Goal: Complete application form

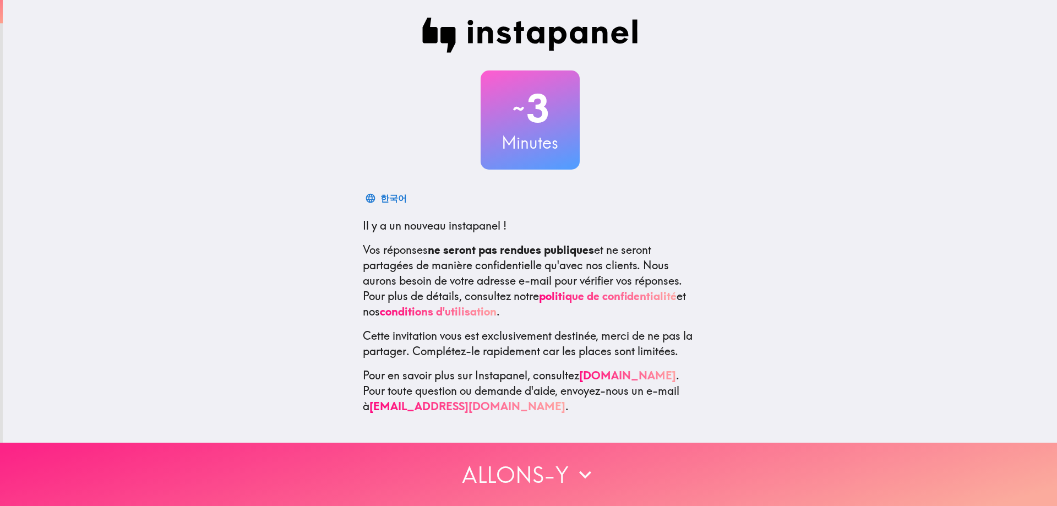
click at [559, 463] on button "Allons-y" at bounding box center [528, 474] width 1057 height 63
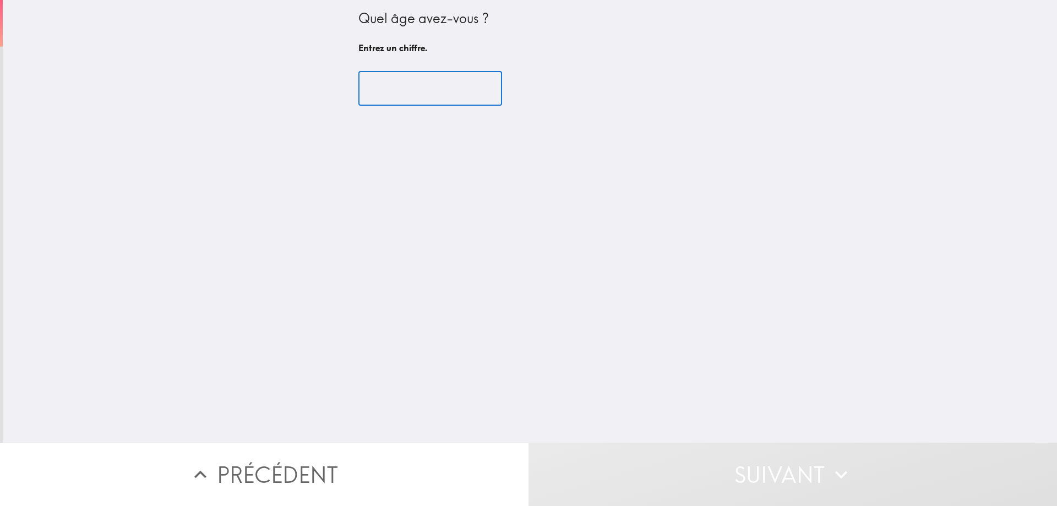
click at [405, 88] on input "number" at bounding box center [430, 89] width 144 height 34
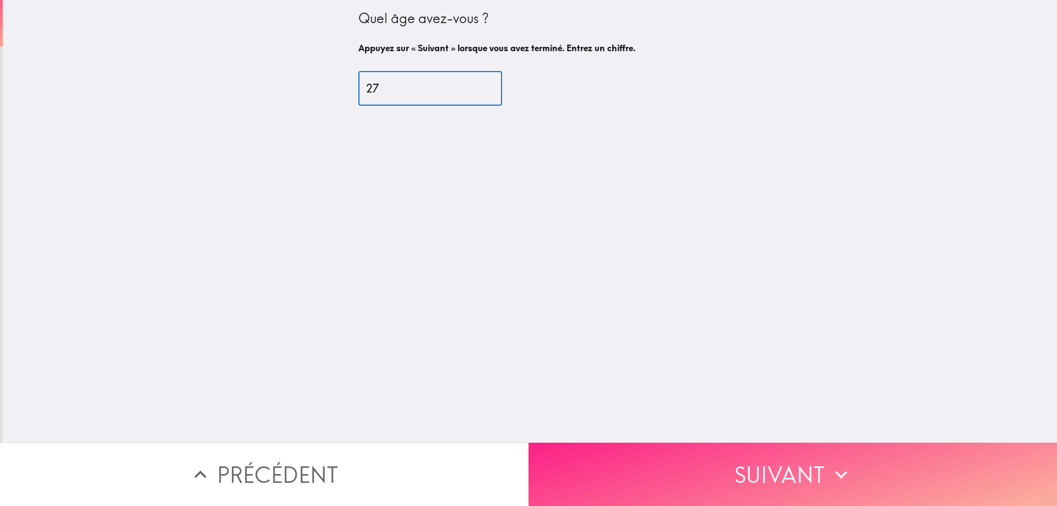
type input "27"
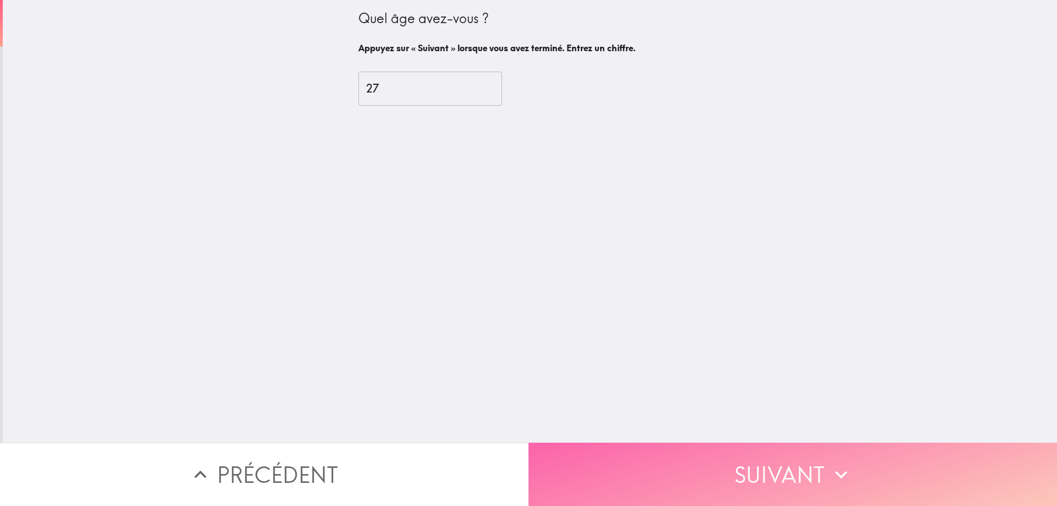
click at [810, 458] on button "Suivant" at bounding box center [792, 474] width 528 height 63
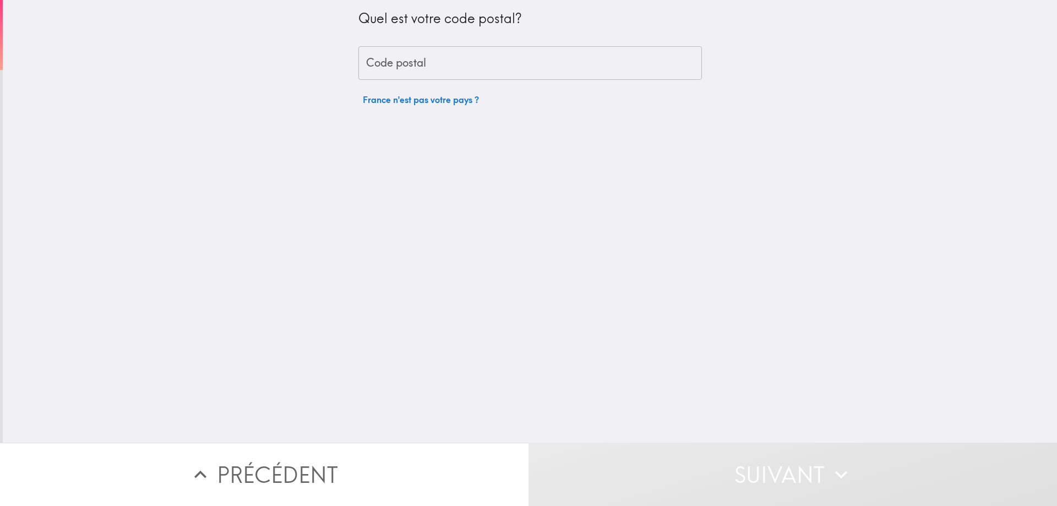
click at [452, 57] on input "Code postal" at bounding box center [529, 63] width 343 height 34
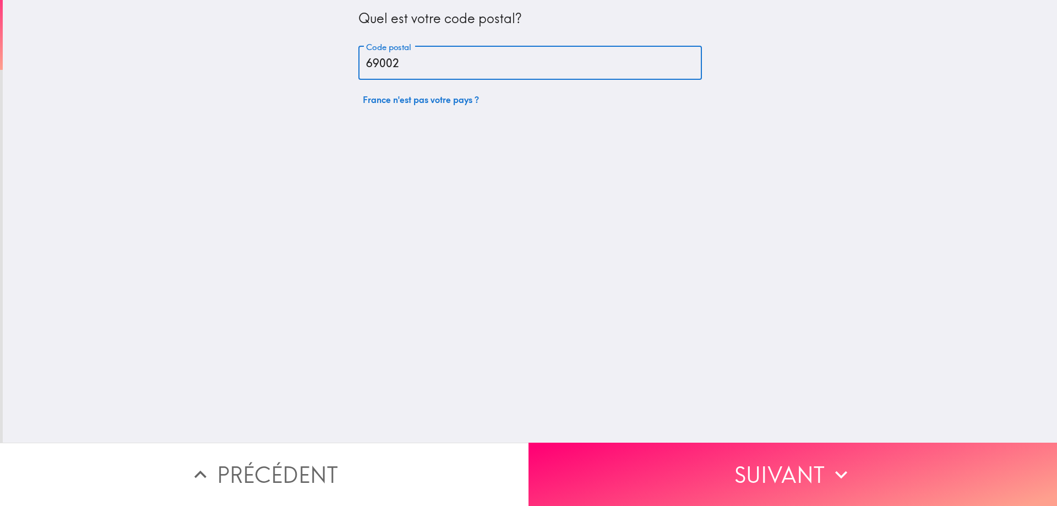
type input "69002"
click at [721, 336] on div "Quel est votre code postal? Code postal 69002 Code postal [GEOGRAPHIC_DATA] n'e…" at bounding box center [530, 221] width 1054 height 443
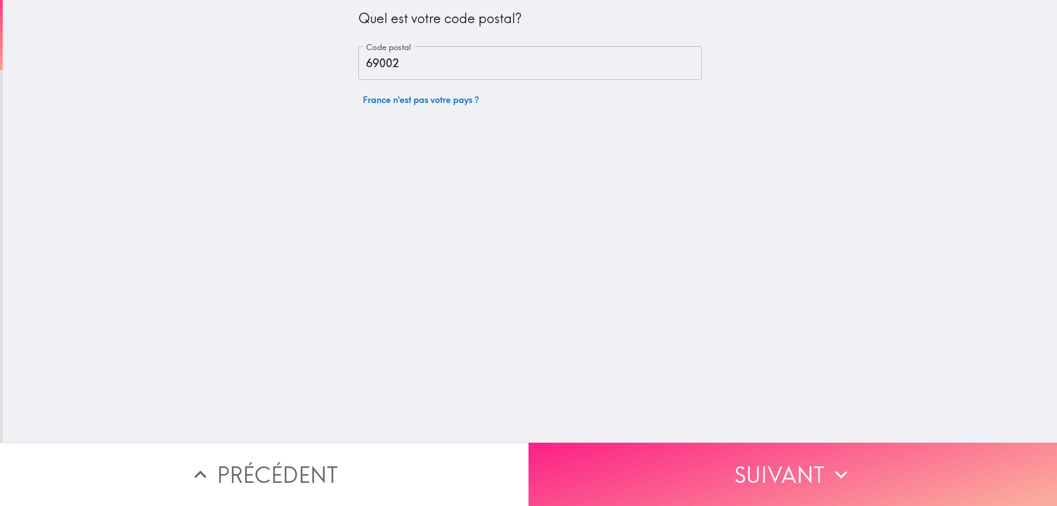
click at [761, 443] on button "Suivant" at bounding box center [792, 474] width 528 height 63
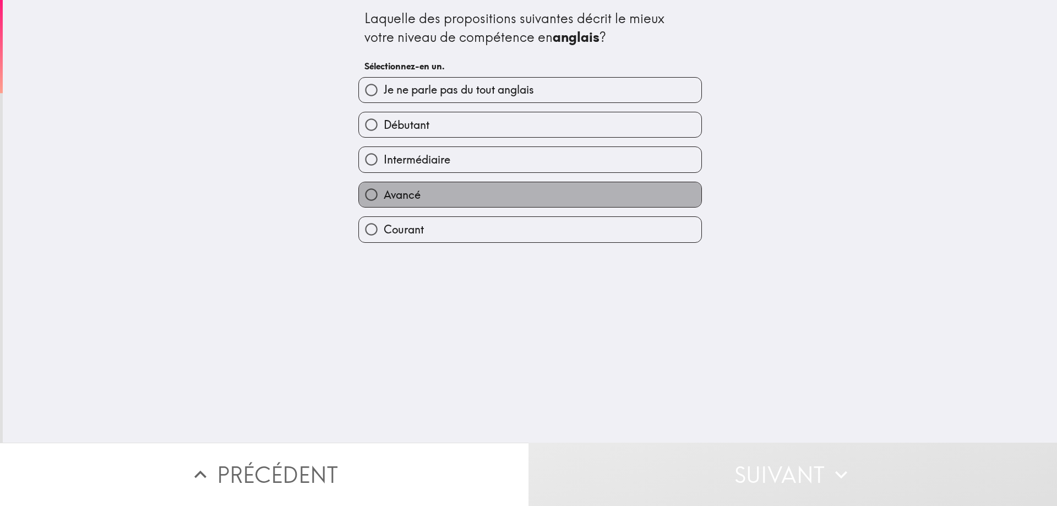
click at [438, 195] on label "Avancé" at bounding box center [530, 194] width 342 height 25
click at [384, 195] on input "Avancé" at bounding box center [371, 194] width 25 height 25
radio input "true"
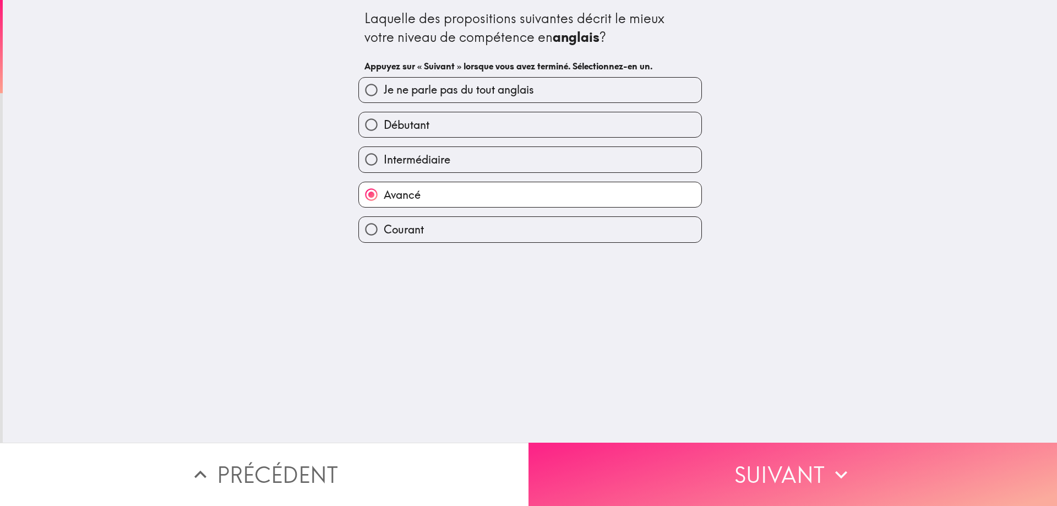
click at [713, 461] on button "Suivant" at bounding box center [792, 474] width 528 height 63
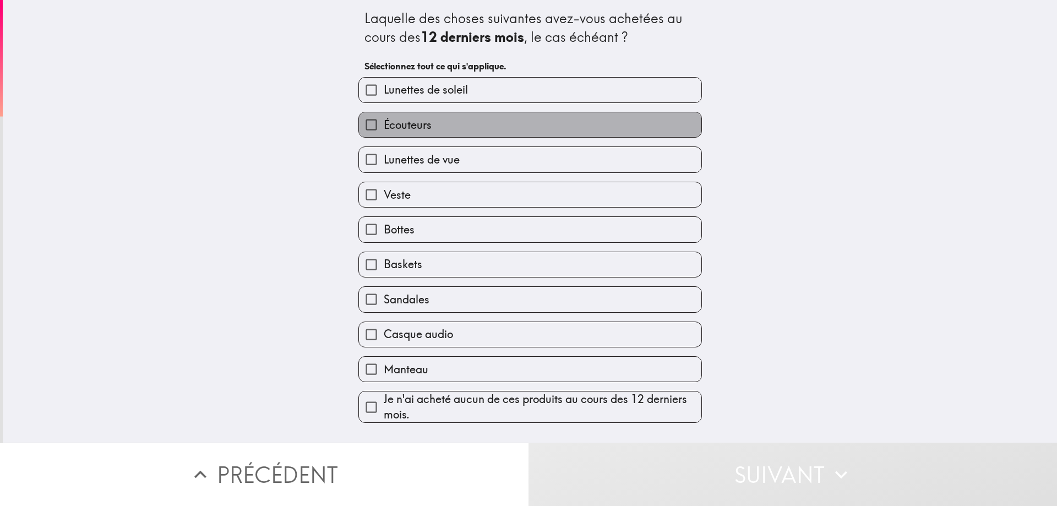
click at [450, 122] on label "Écouteurs" at bounding box center [530, 124] width 342 height 25
click at [384, 122] on input "Écouteurs" at bounding box center [371, 124] width 25 height 25
checkbox input "true"
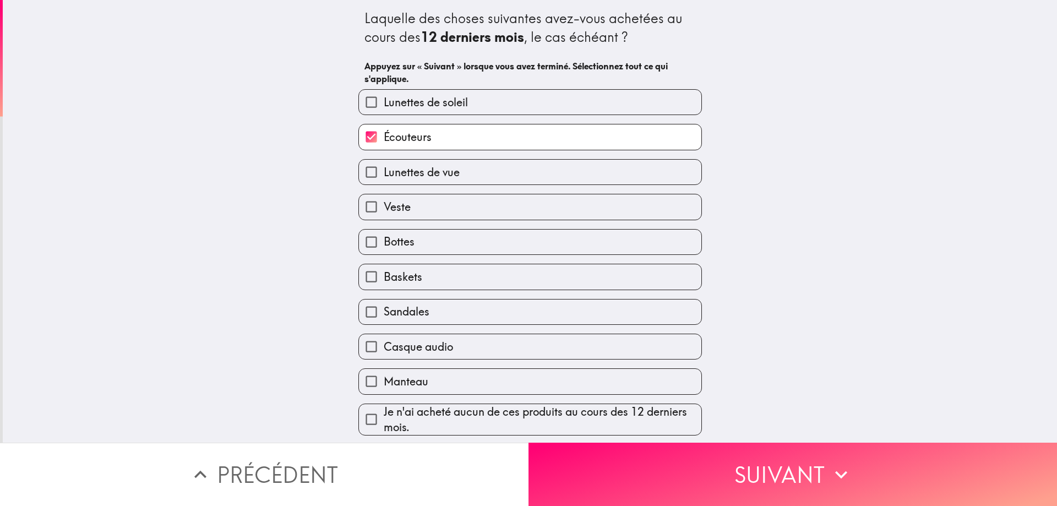
scroll to position [1, 0]
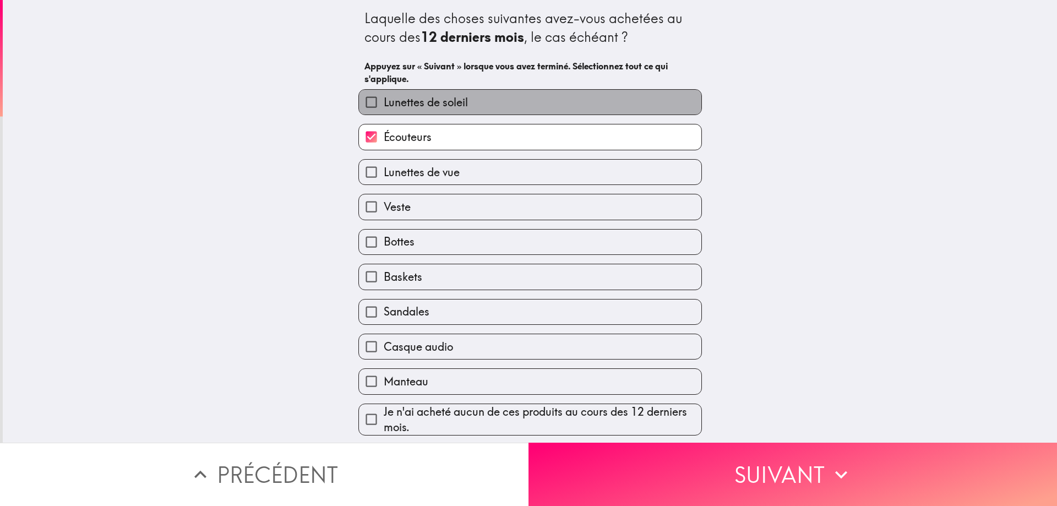
click at [424, 100] on span "Lunettes de soleil" at bounding box center [426, 102] width 84 height 15
click at [384, 100] on input "Lunettes de soleil" at bounding box center [371, 102] width 25 height 25
checkbox input "true"
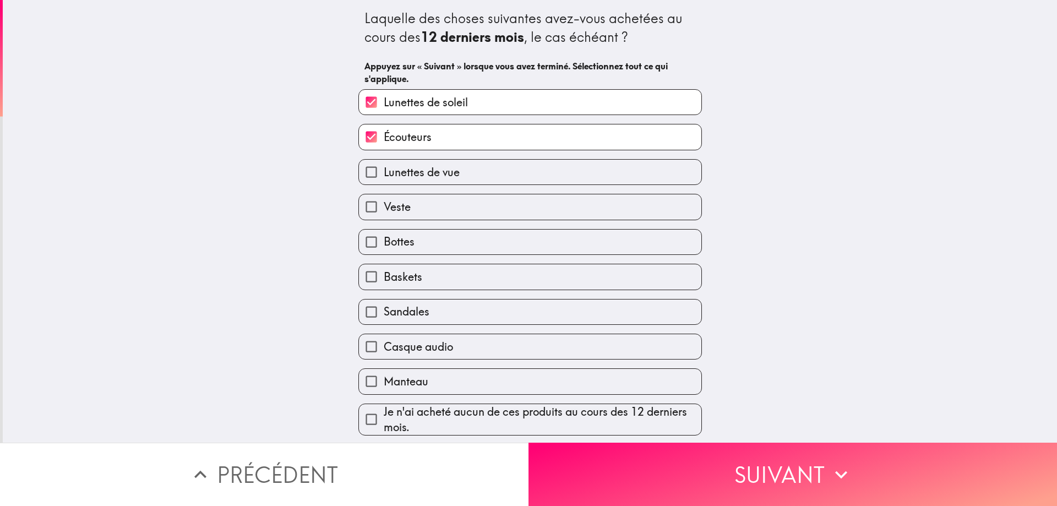
click at [417, 210] on label "Veste" at bounding box center [530, 206] width 342 height 25
click at [384, 210] on input "Veste" at bounding box center [371, 206] width 25 height 25
checkbox input "true"
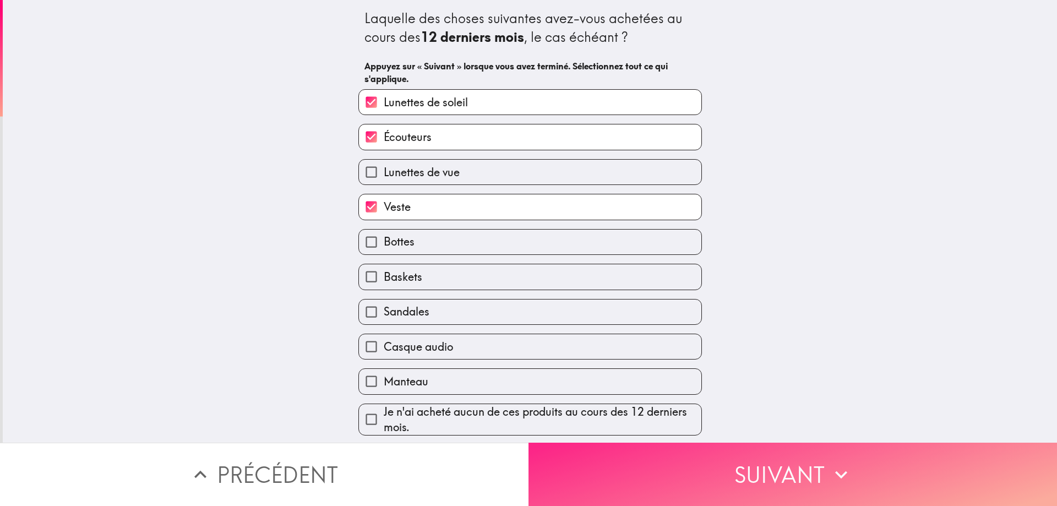
click at [746, 457] on button "Suivant" at bounding box center [792, 474] width 528 height 63
